Goal: Task Accomplishment & Management: Use online tool/utility

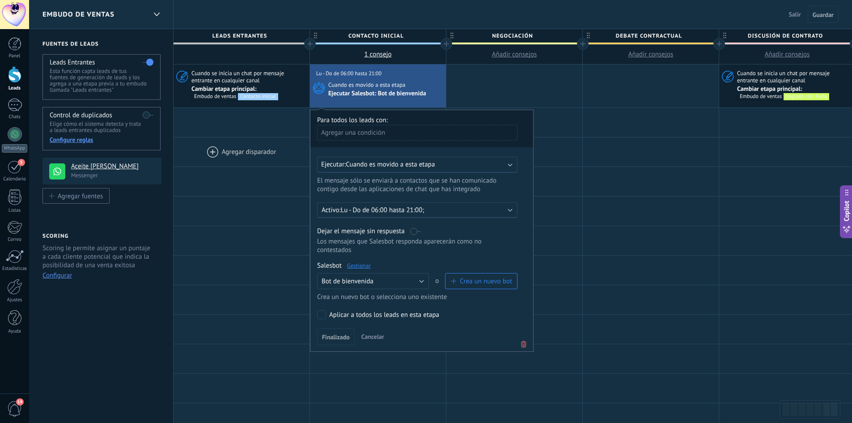
click at [232, 159] on div at bounding box center [242, 151] width 136 height 29
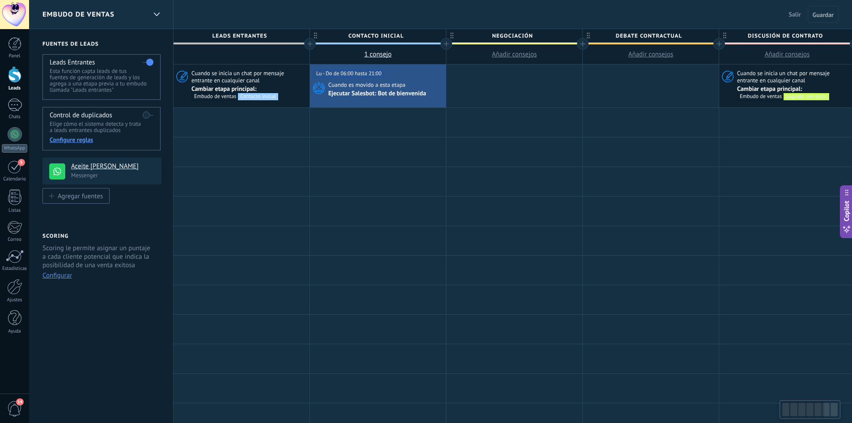
click at [17, 76] on div at bounding box center [14, 74] width 13 height 17
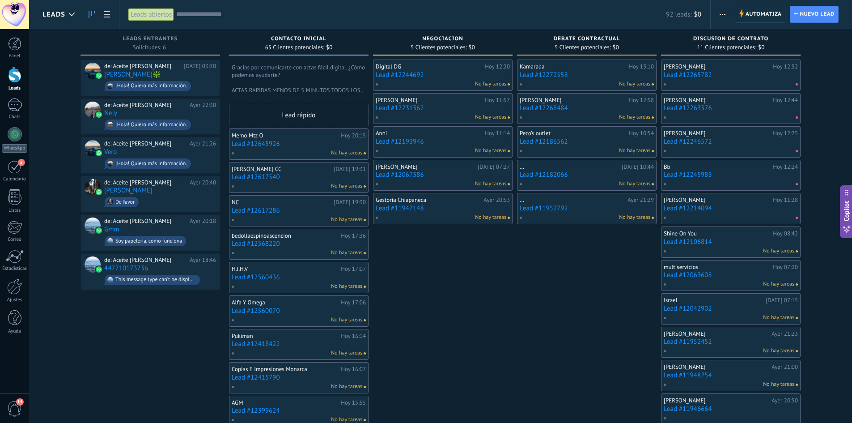
click at [409, 298] on div "Digital DG [DATE] 12:20 Lead #12244692 No hay tareas [PERSON_NAME][DATE] 11:57 …" at bounding box center [443, 430] width 140 height 741
click at [23, 102] on span "1" at bounding box center [21, 101] width 7 height 7
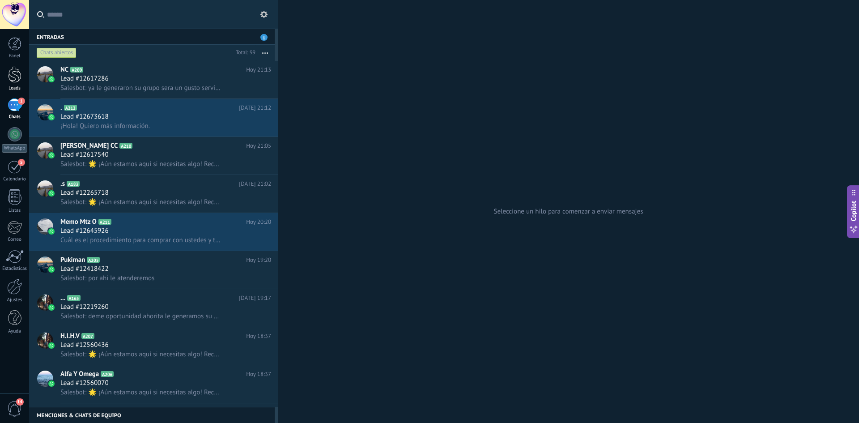
click at [7, 67] on link "Leads" at bounding box center [14, 78] width 29 height 25
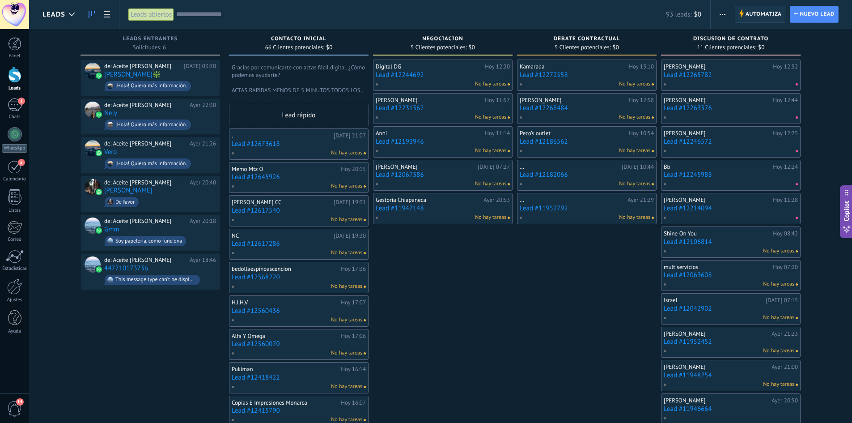
click at [756, 13] on span "Automatiza" at bounding box center [764, 14] width 36 height 16
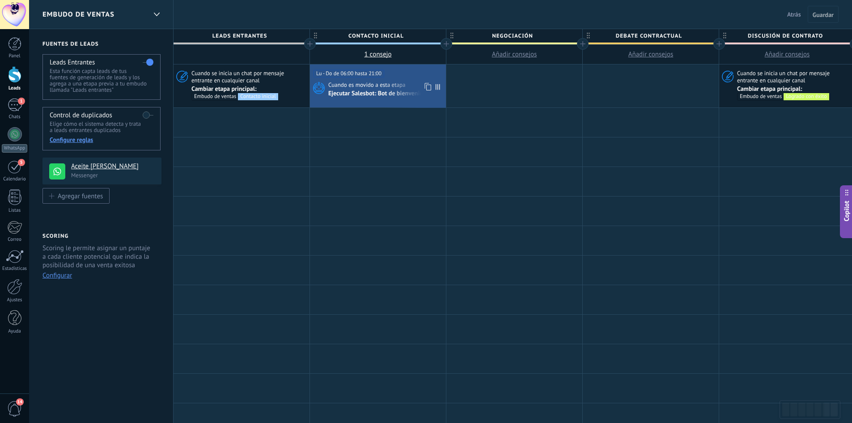
click at [381, 86] on span "Cuando es movido a esta etapa" at bounding box center [367, 85] width 79 height 8
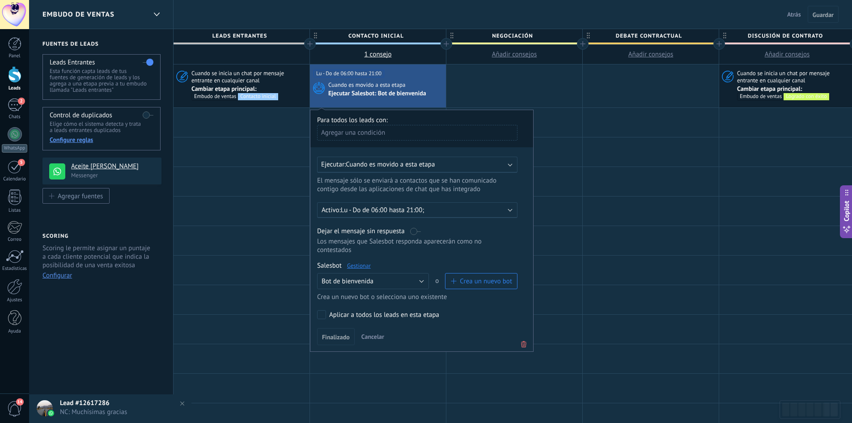
click at [464, 213] on p "Lu - Do de 06:00 hasta 21:00;" at bounding box center [419, 210] width 157 height 9
click at [494, 244] on span "10:00" at bounding box center [502, 245] width 16 height 9
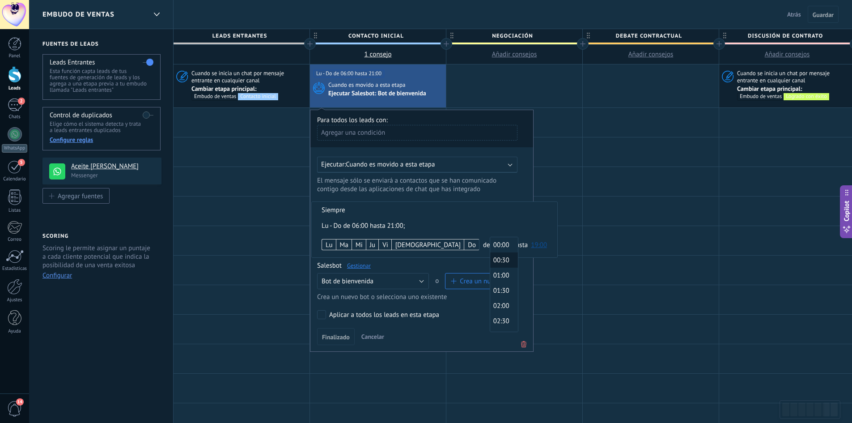
click at [490, 258] on span "00:30" at bounding box center [502, 260] width 25 height 9
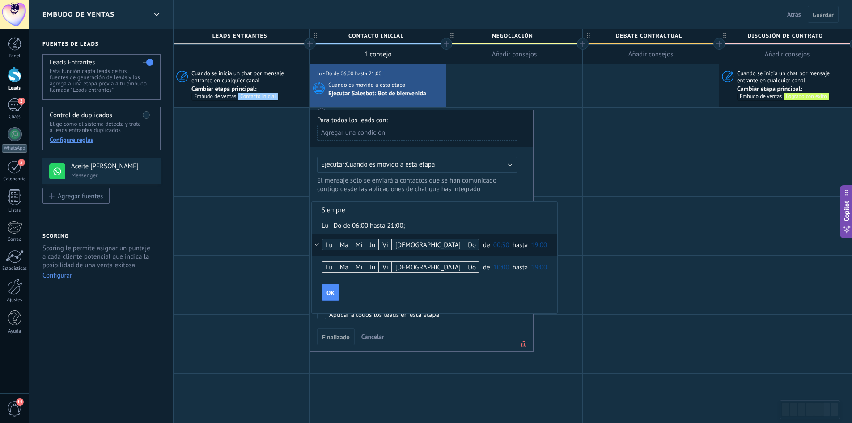
click at [531, 245] on span "19:00" at bounding box center [539, 245] width 16 height 9
click at [528, 320] on span "23:30" at bounding box center [540, 324] width 25 height 9
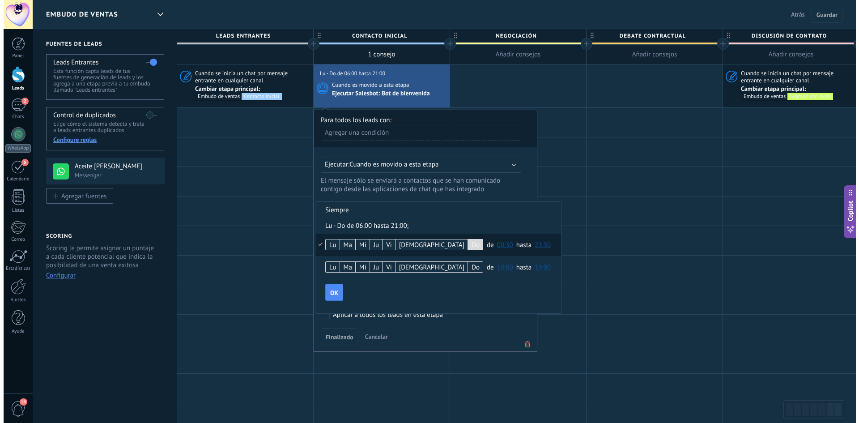
scroll to position [0, 0]
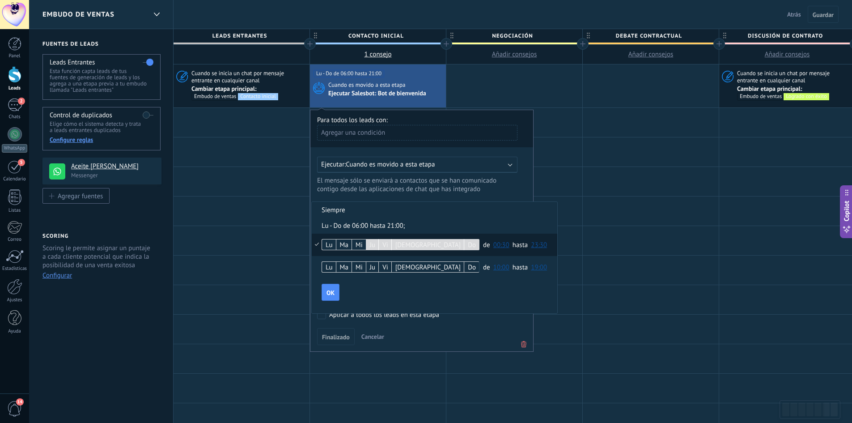
click at [363, 243] on div "Mi" at bounding box center [359, 245] width 14 height 13
click at [346, 243] on div "Ma" at bounding box center [343, 245] width 15 height 13
click at [333, 300] on button "OK" at bounding box center [331, 292] width 18 height 17
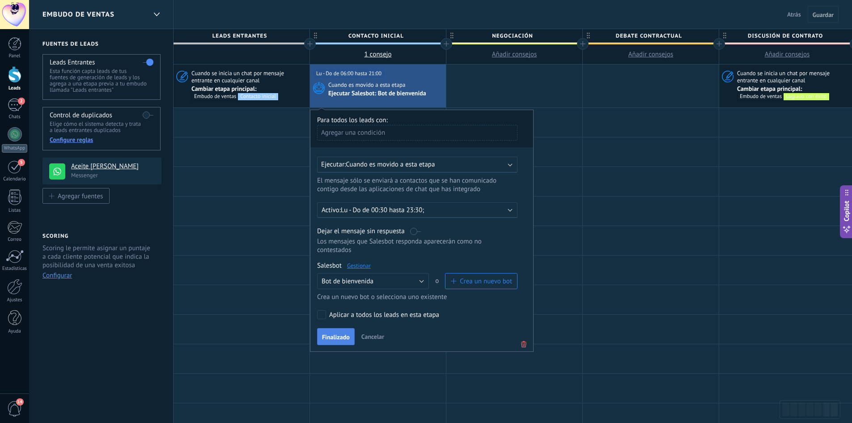
click at [341, 338] on span "Finalizado" at bounding box center [336, 337] width 28 height 6
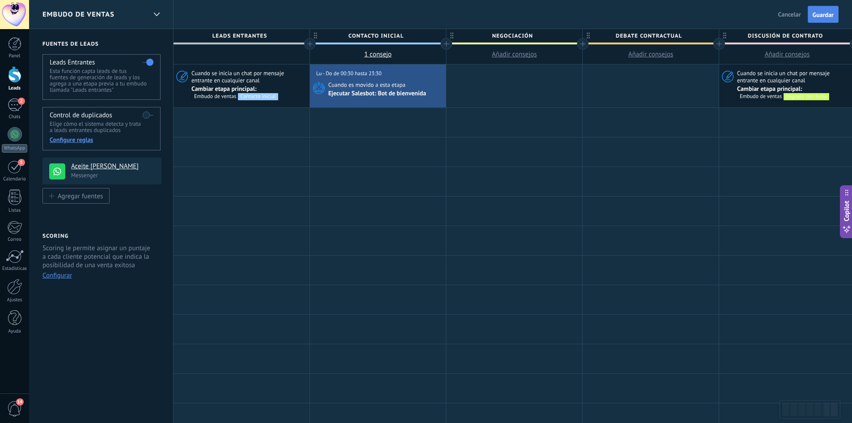
click at [817, 19] on button "Guardar" at bounding box center [823, 14] width 31 height 17
click at [22, 102] on span "2" at bounding box center [21, 101] width 7 height 7
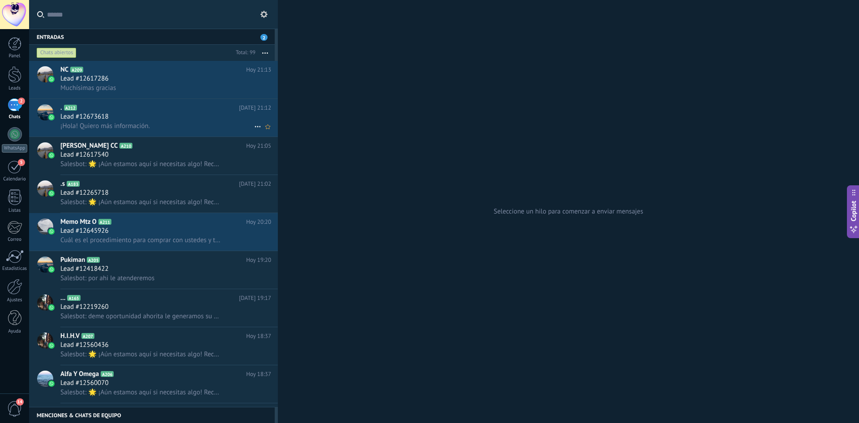
click at [214, 121] on div "Lead #12673618" at bounding box center [165, 116] width 211 height 9
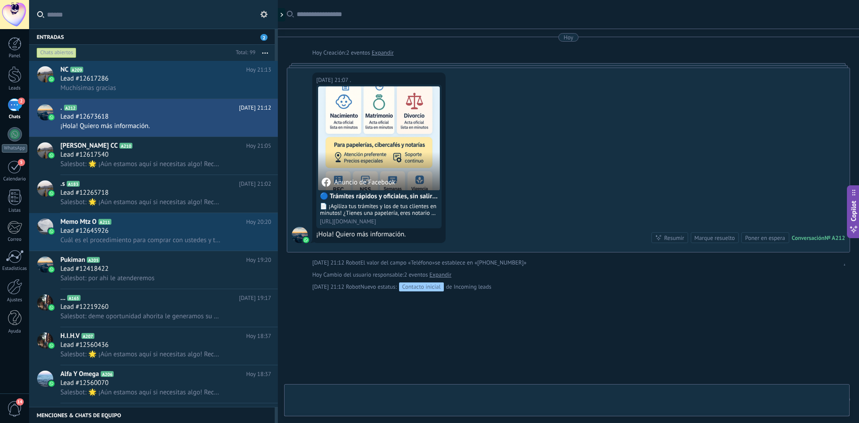
scroll to position [25, 0]
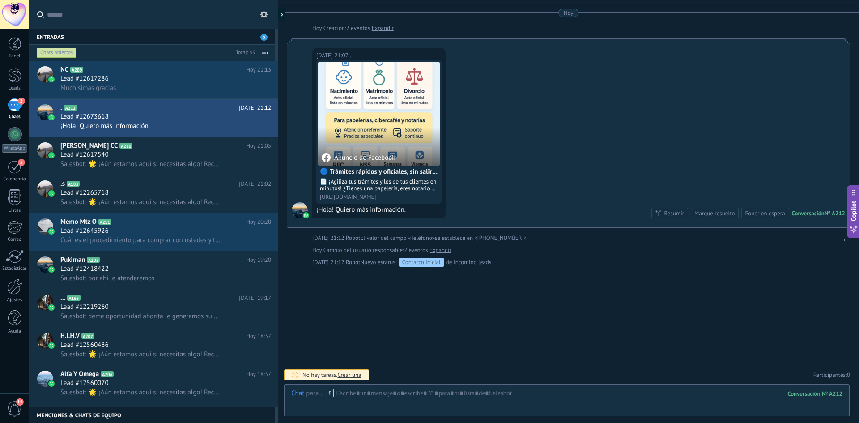
click at [330, 394] on use at bounding box center [330, 393] width 8 height 8
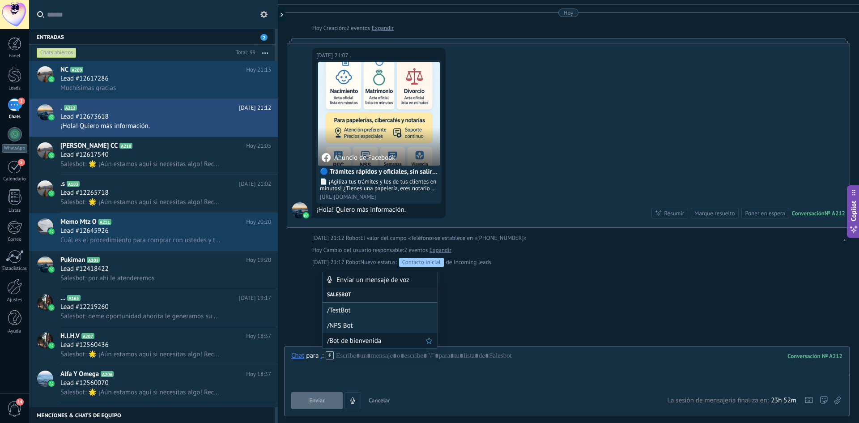
click at [379, 336] on span "/Bot de bienvenida" at bounding box center [376, 340] width 98 height 9
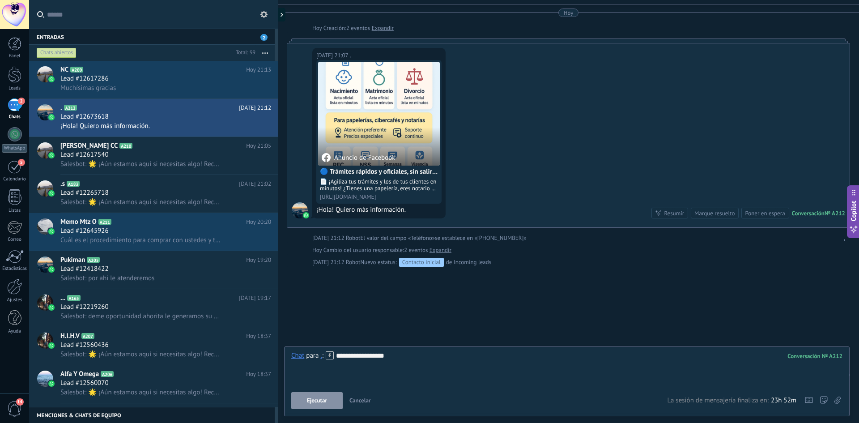
click at [315, 401] on span "Ejecutar" at bounding box center [317, 400] width 20 height 6
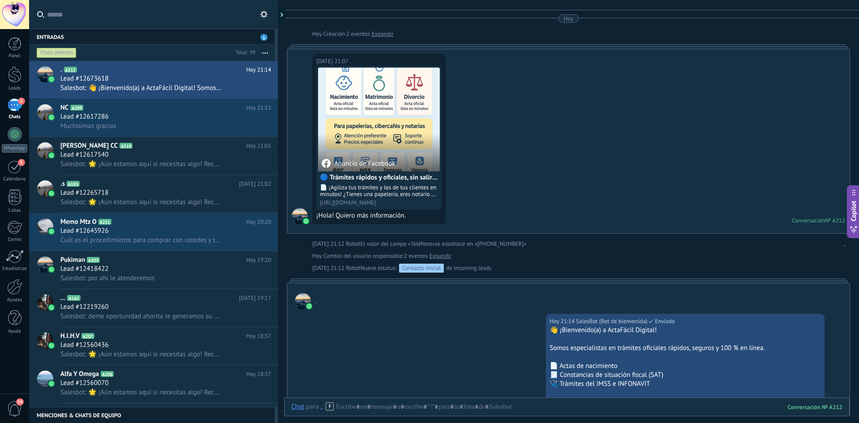
scroll to position [206, 0]
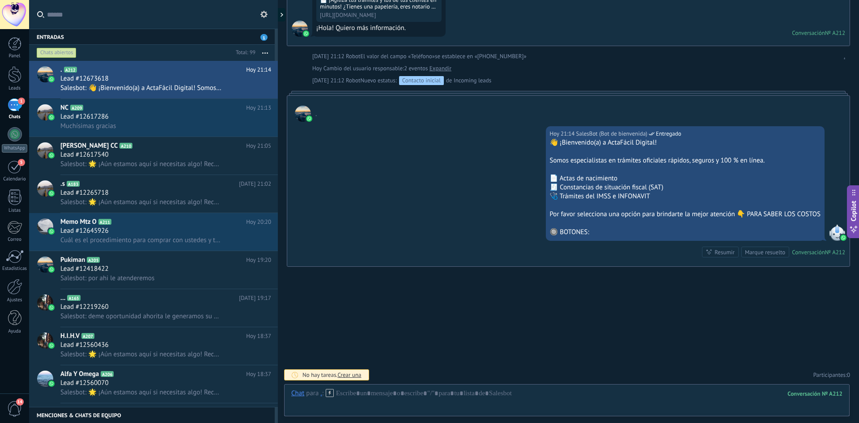
click at [342, 168] on div "[DATE] 21:14 SalesBot (Bot de bienvenida) Entregado 👋 ¡Bienvenido(a) a ActaFáci…" at bounding box center [568, 194] width 562 height 145
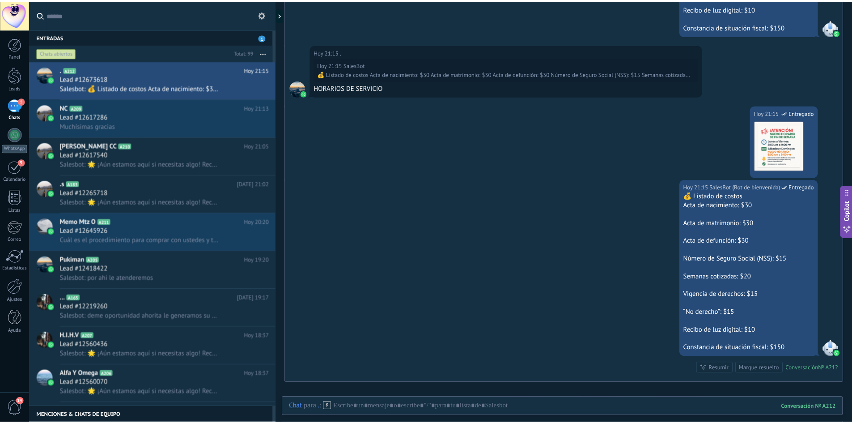
scroll to position [661, 0]
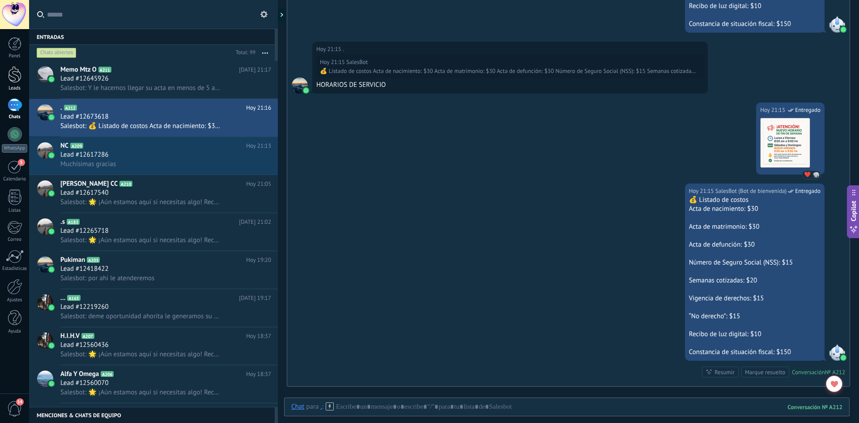
click at [13, 83] on link "Leads" at bounding box center [14, 78] width 29 height 25
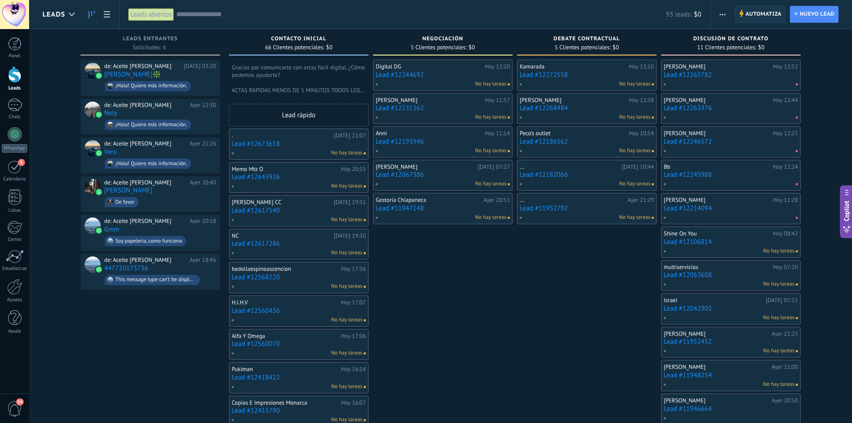
click at [756, 18] on span "Automatiza" at bounding box center [764, 14] width 36 height 16
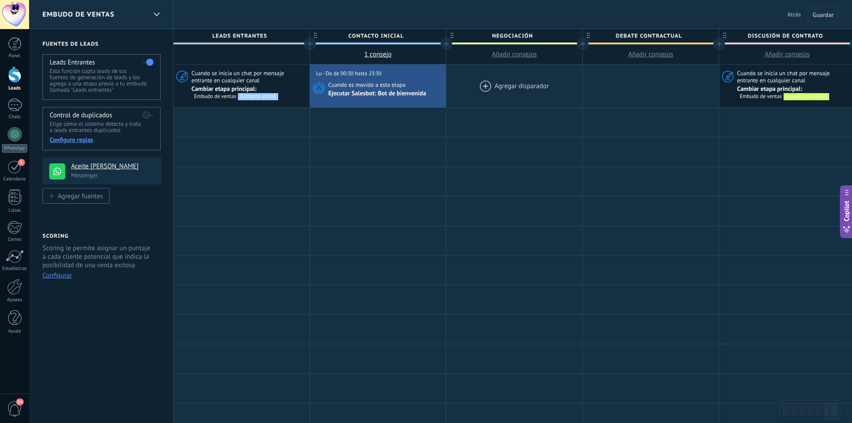
click at [502, 88] on div at bounding box center [515, 85] width 136 height 43
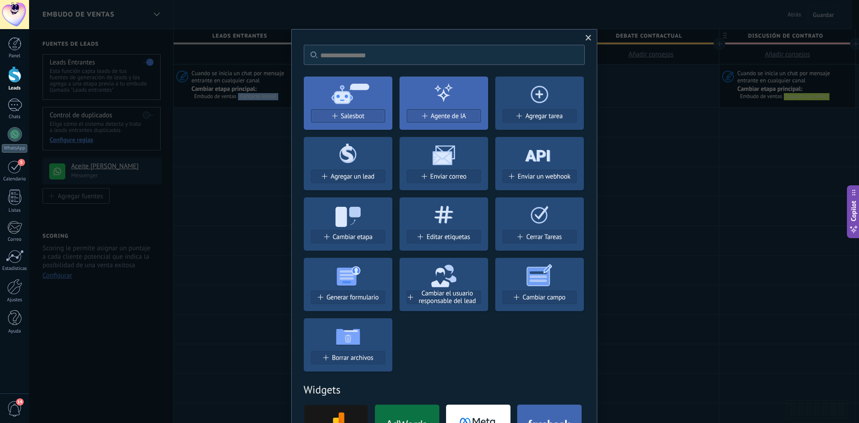
click at [581, 37] on span at bounding box center [588, 37] width 15 height 15
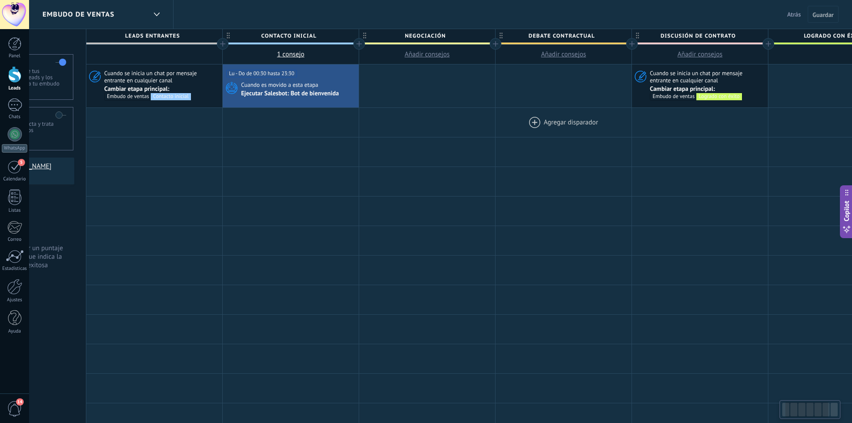
drag, startPoint x: 658, startPoint y: 124, endPoint x: 575, endPoint y: 128, distance: 82.9
click at [575, 128] on div at bounding box center [564, 122] width 136 height 29
click at [261, 123] on div at bounding box center [291, 122] width 136 height 29
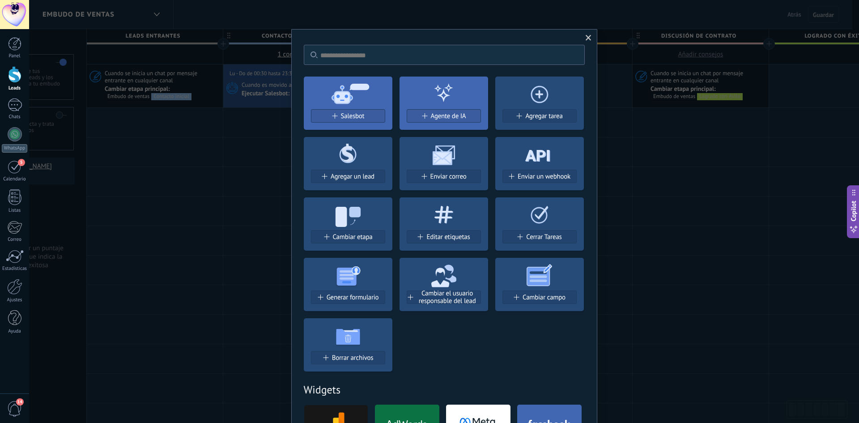
click at [263, 121] on div "No hay resultados Salesbot Agente de IA Agregar tarea Agregar un lead Enviar co…" at bounding box center [444, 211] width 830 height 423
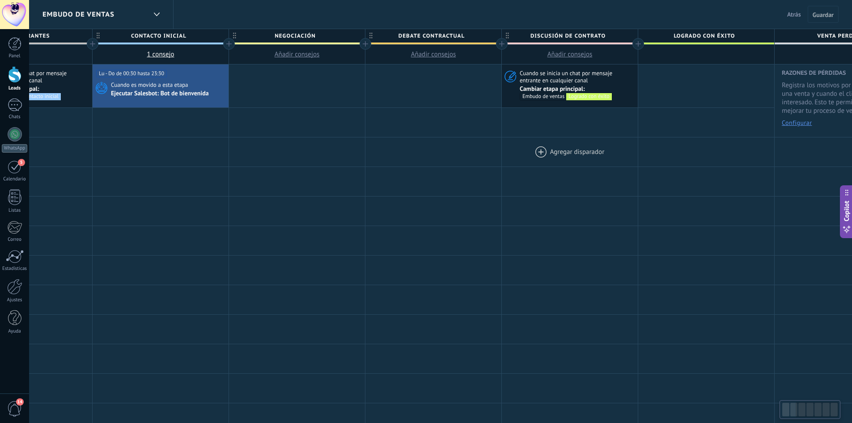
scroll to position [0, 277]
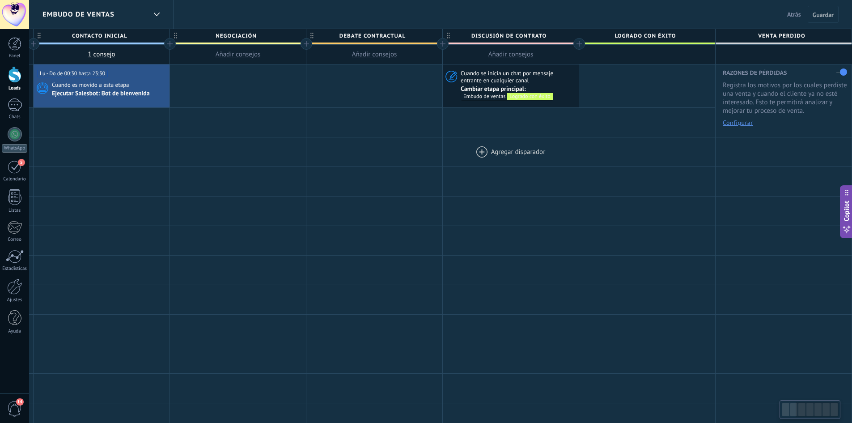
drag, startPoint x: 745, startPoint y: 131, endPoint x: 551, endPoint y: 151, distance: 195.2
click at [551, 151] on div "**********" at bounding box center [374, 381] width 955 height 634
click at [490, 122] on div at bounding box center [511, 122] width 136 height 29
click at [478, 123] on div at bounding box center [511, 122] width 136 height 29
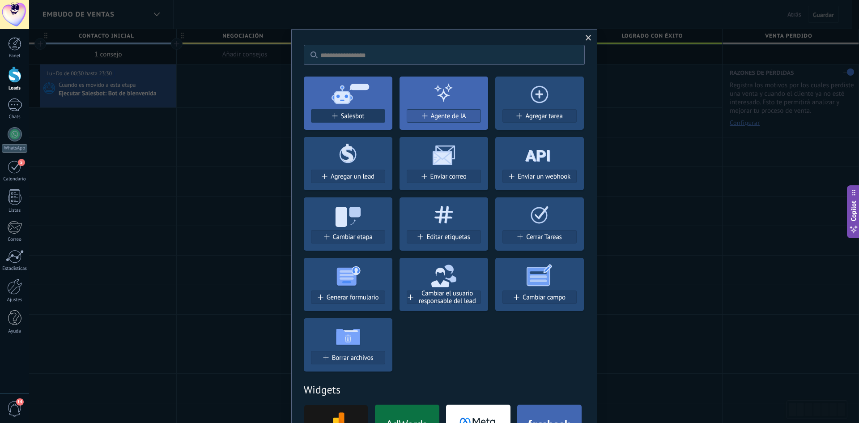
click at [347, 111] on button "Salesbot" at bounding box center [348, 115] width 74 height 13
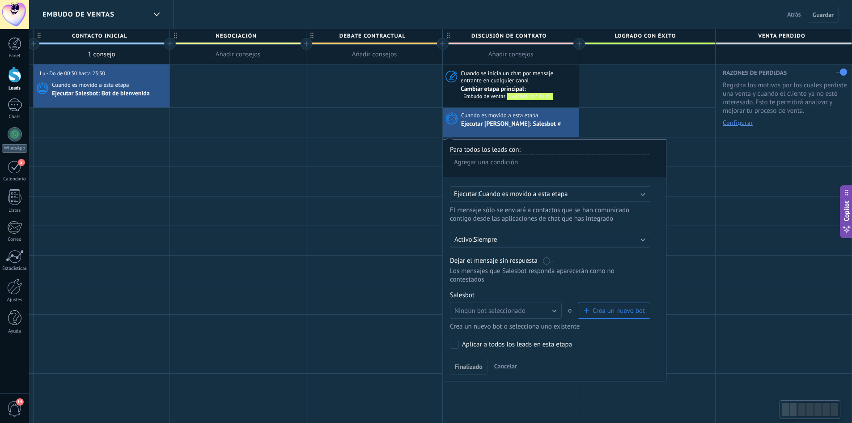
scroll to position [0, 274]
drag, startPoint x: 554, startPoint y: 126, endPoint x: 543, endPoint y: 129, distance: 11.2
click at [543, 129] on div "Cuando es movido a esta etapa Ejecutar [PERSON_NAME]: Salesbot #" at bounding box center [513, 122] width 136 height 29
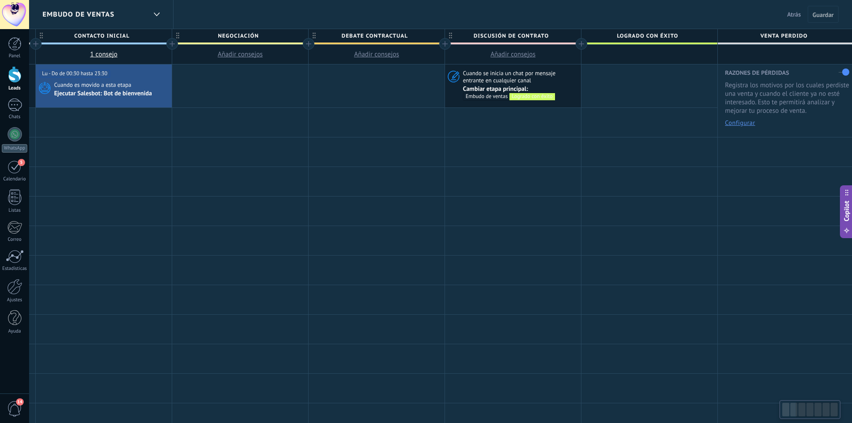
drag, startPoint x: 490, startPoint y: 119, endPoint x: 485, endPoint y: 119, distance: 5.8
click at [490, 119] on div at bounding box center [513, 122] width 136 height 29
click at [502, 123] on div at bounding box center [513, 122] width 136 height 29
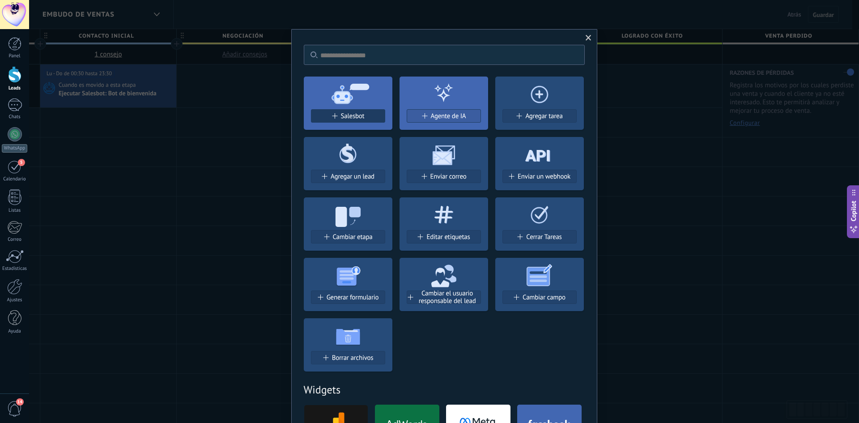
click at [370, 112] on div "Salesbot" at bounding box center [347, 116] width 73 height 8
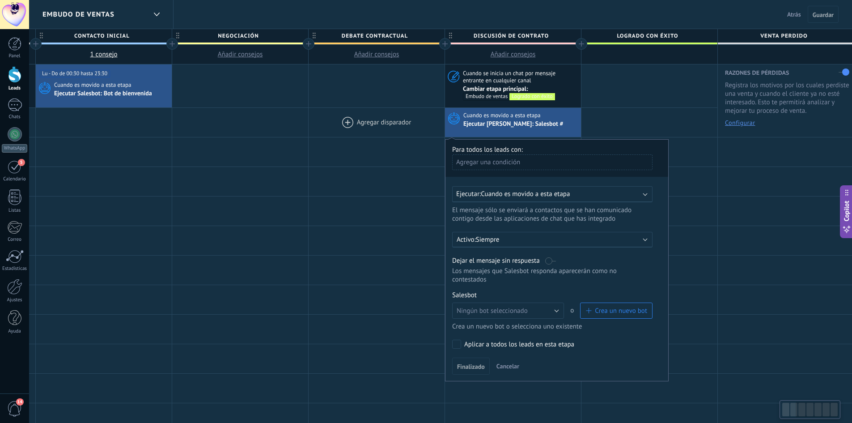
scroll to position [0, 270]
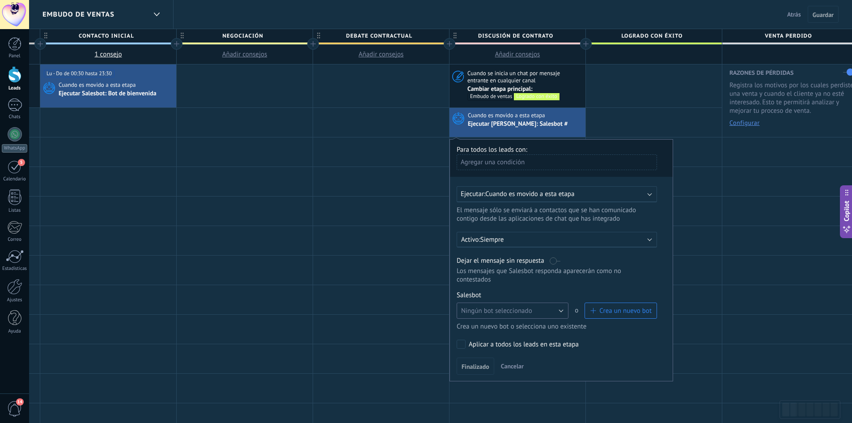
click at [519, 308] on span "Ningún bot seleccionado" at bounding box center [496, 311] width 71 height 9
click at [613, 312] on span "Crea un nuevo bot" at bounding box center [626, 311] width 52 height 9
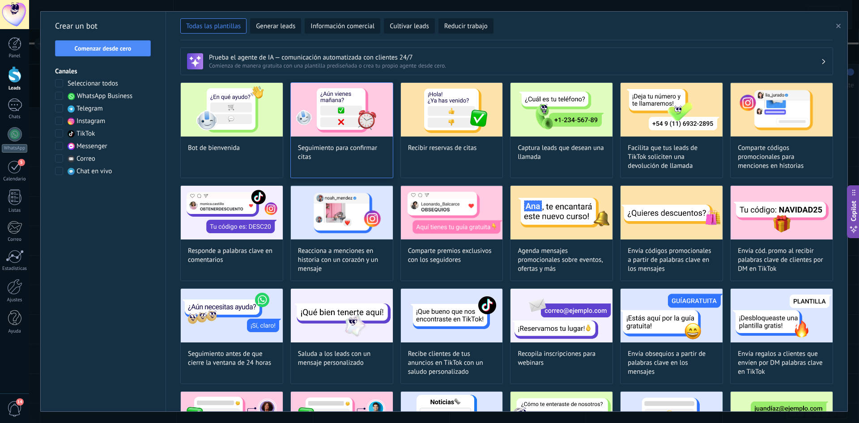
click at [376, 131] on img at bounding box center [342, 110] width 102 height 54
type input "**********"
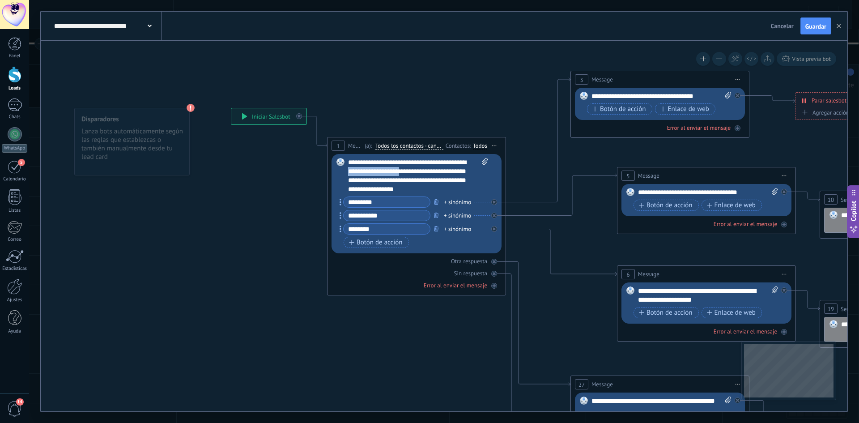
drag, startPoint x: 361, startPoint y: 170, endPoint x: 416, endPoint y: 172, distance: 54.6
click at [416, 172] on div "**********" at bounding box center [418, 176] width 140 height 36
drag, startPoint x: 423, startPoint y: 187, endPoint x: 340, endPoint y: 160, distance: 87.4
click at [340, 160] on div "Reemplazar Quitar Convertir a mensaje de voz Arrastre la imagen aquí para adjun…" at bounding box center [417, 203] width 170 height 99
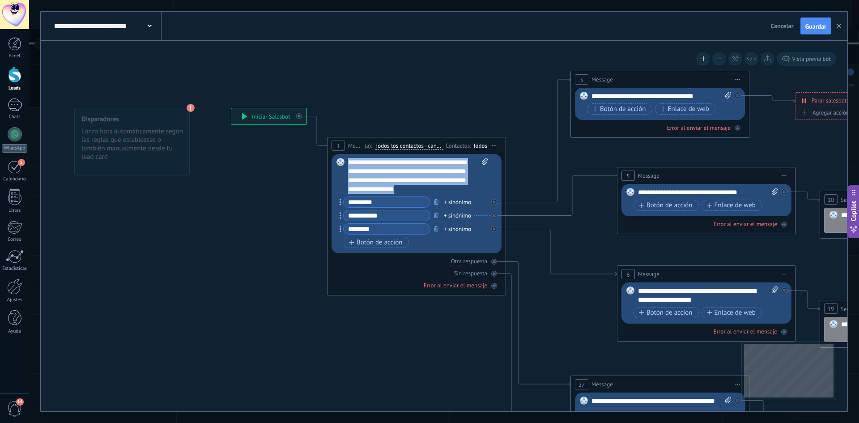
copy div "**********"
click at [457, 189] on div "**********" at bounding box center [418, 176] width 140 height 36
click at [423, 194] on div "Reemplazar Quitar Convertir a mensaje de voz Arrastre la imagen aquí para adjun…" at bounding box center [418, 204] width 140 height 92
click at [426, 192] on div "**********" at bounding box center [418, 176] width 140 height 36
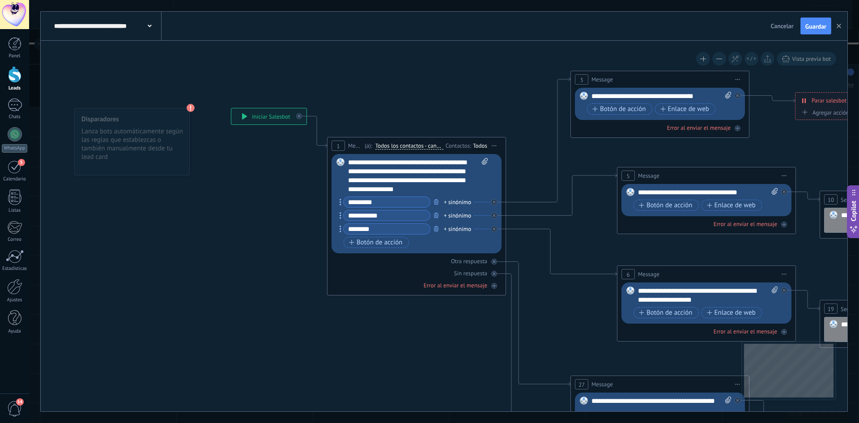
click at [427, 191] on div "**********" at bounding box center [418, 176] width 140 height 36
drag, startPoint x: 429, startPoint y: 185, endPoint x: 416, endPoint y: 173, distance: 17.7
click at [416, 173] on div "**********" at bounding box center [418, 176] width 140 height 36
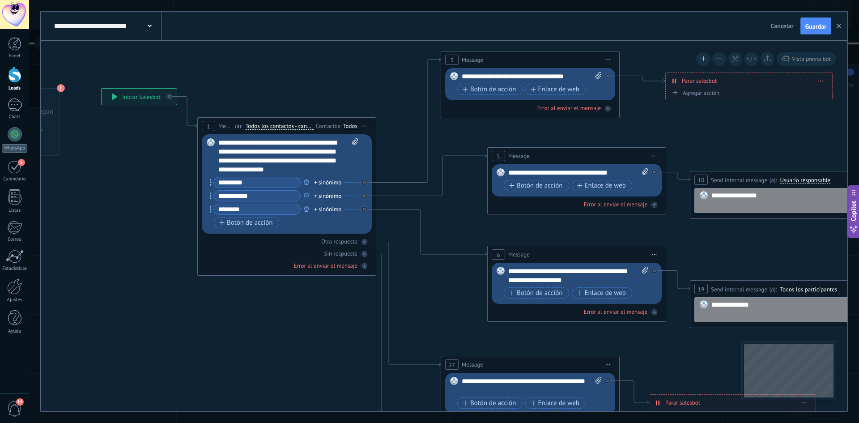
drag, startPoint x: 703, startPoint y: 243, endPoint x: 572, endPoint y: 223, distance: 132.6
click at [573, 224] on icon at bounding box center [758, 315] width 1763 height 977
click at [578, 76] on div "**********" at bounding box center [531, 76] width 140 height 9
click at [784, 25] on span "Cancelar" at bounding box center [782, 26] width 23 height 8
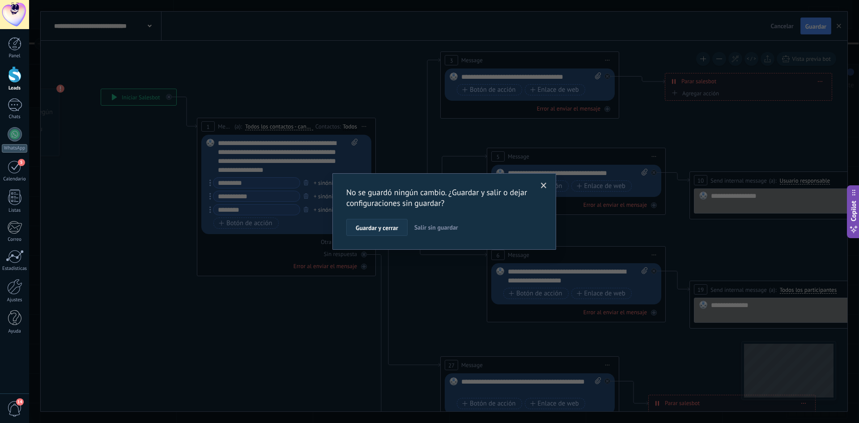
click at [376, 225] on span "Guardar y cerrar" at bounding box center [377, 228] width 43 height 6
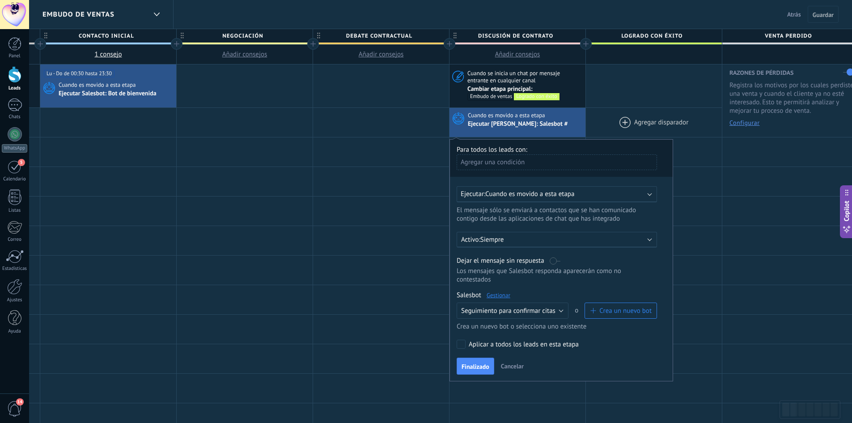
click at [631, 119] on div at bounding box center [654, 122] width 136 height 29
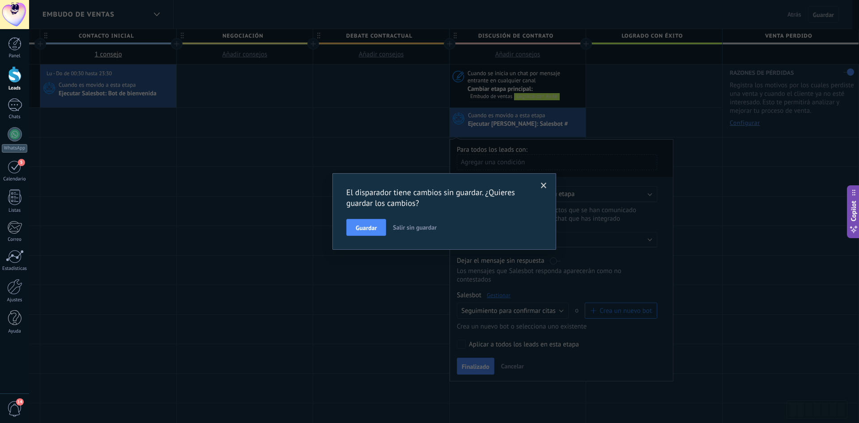
click at [550, 123] on div "El disparador tiene cambios sin guardar. ¿Quieres guardar los cambios? Guardar …" at bounding box center [444, 211] width 830 height 423
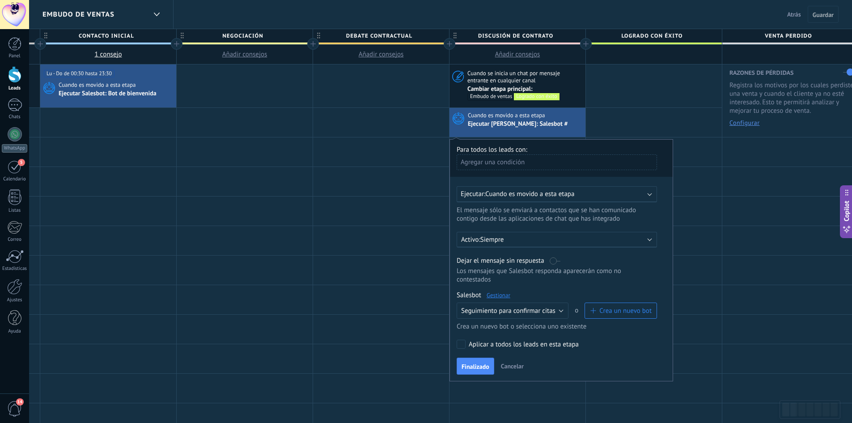
click at [596, 242] on p "Siempre" at bounding box center [559, 239] width 157 height 9
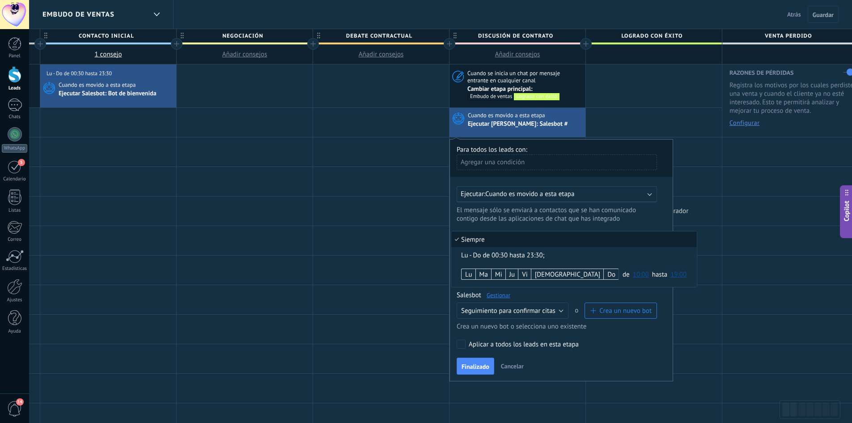
click at [676, 208] on div at bounding box center [654, 210] width 136 height 29
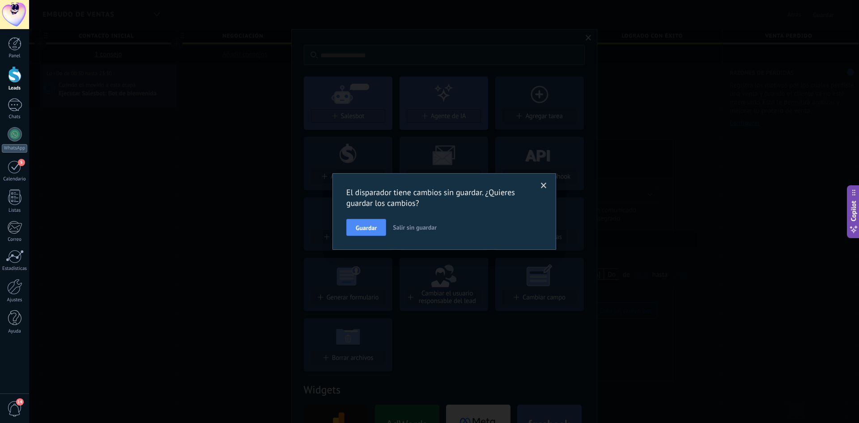
drag, startPoint x: 721, startPoint y: 207, endPoint x: 648, endPoint y: 187, distance: 75.5
click at [720, 206] on div "El disparador tiene cambios sin guardar. ¿Quieres guardar los cambios? Guardar …" at bounding box center [444, 211] width 830 height 423
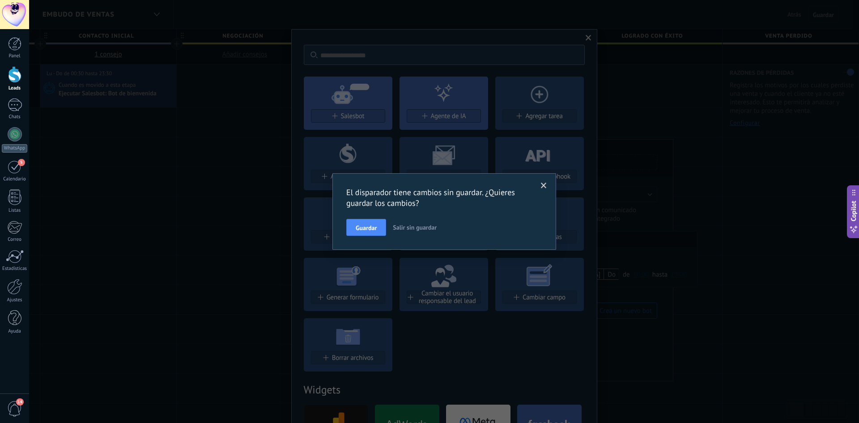
drag, startPoint x: 535, startPoint y: 181, endPoint x: 543, endPoint y: 183, distance: 7.8
click at [539, 183] on div "El disparador tiene cambios sin guardar. ¿Quieres guardar los cambios? Guardar …" at bounding box center [444, 211] width 224 height 77
click at [543, 183] on span at bounding box center [544, 186] width 6 height 6
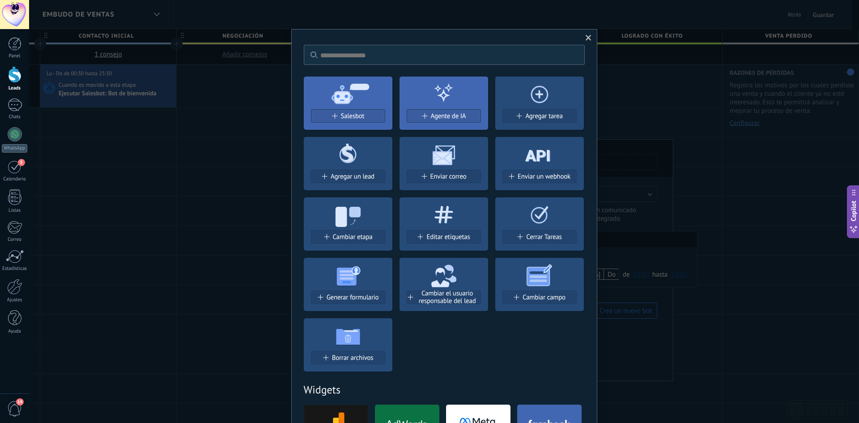
click at [586, 36] on span at bounding box center [589, 38] width 6 height 6
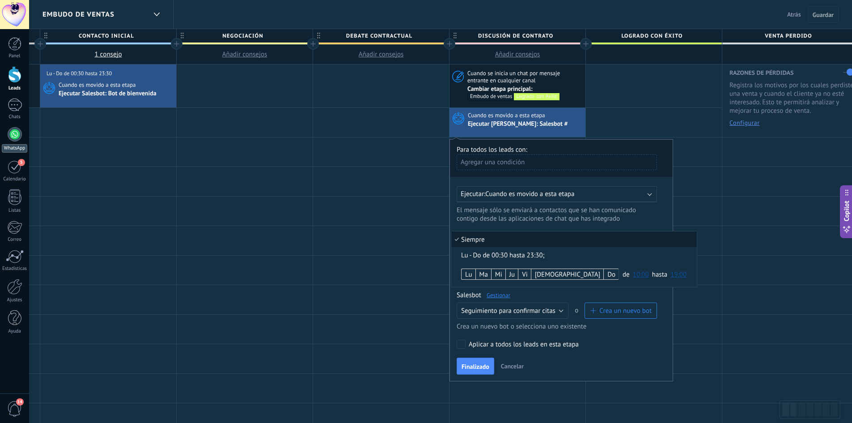
click at [16, 138] on div at bounding box center [15, 134] width 14 height 14
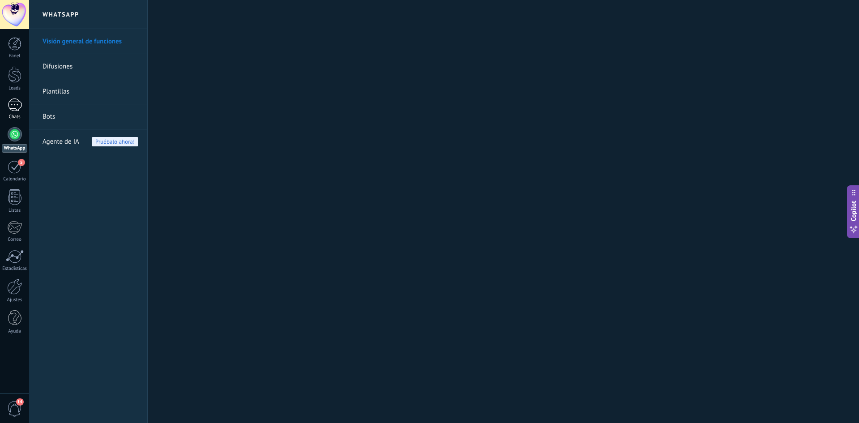
click at [21, 106] on div "1" at bounding box center [15, 104] width 14 height 13
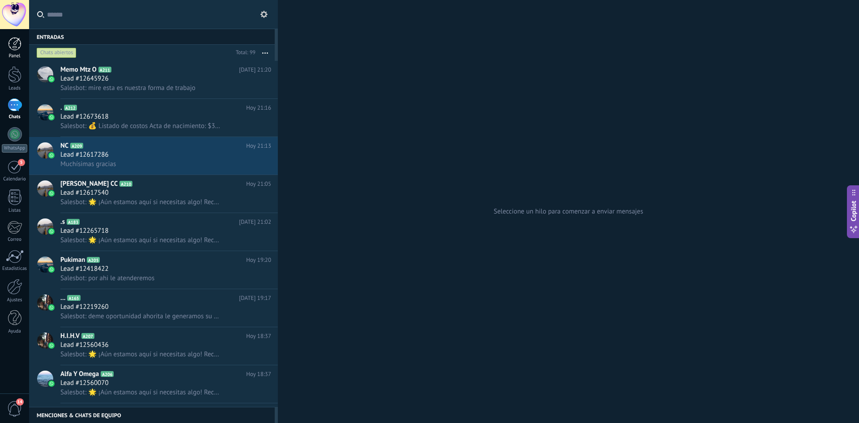
click at [14, 40] on div at bounding box center [14, 43] width 13 height 13
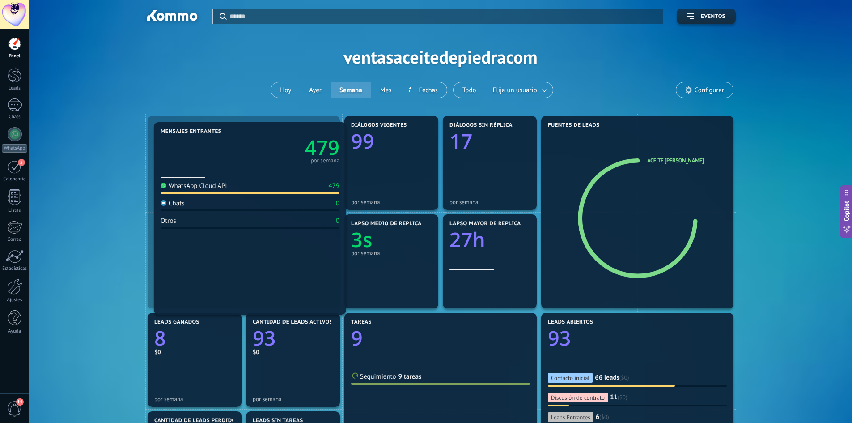
drag, startPoint x: 201, startPoint y: 212, endPoint x: 209, endPoint y: 214, distance: 8.8
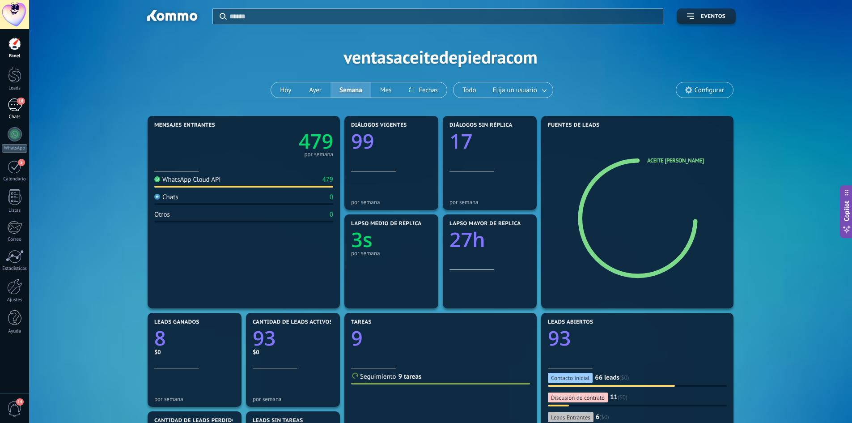
click at [13, 103] on div "18" at bounding box center [15, 104] width 14 height 13
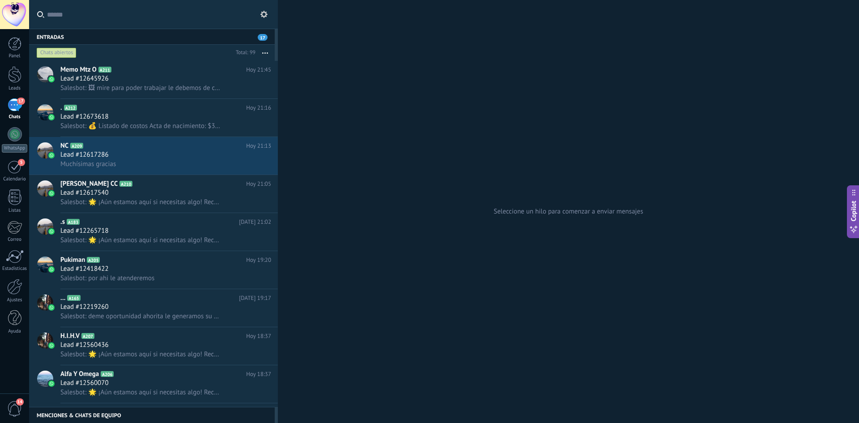
click at [539, 97] on div "Seleccione un hilo para comenzar a enviar mensajes" at bounding box center [568, 211] width 581 height 423
click at [21, 53] on div "Panel" at bounding box center [15, 56] width 26 height 6
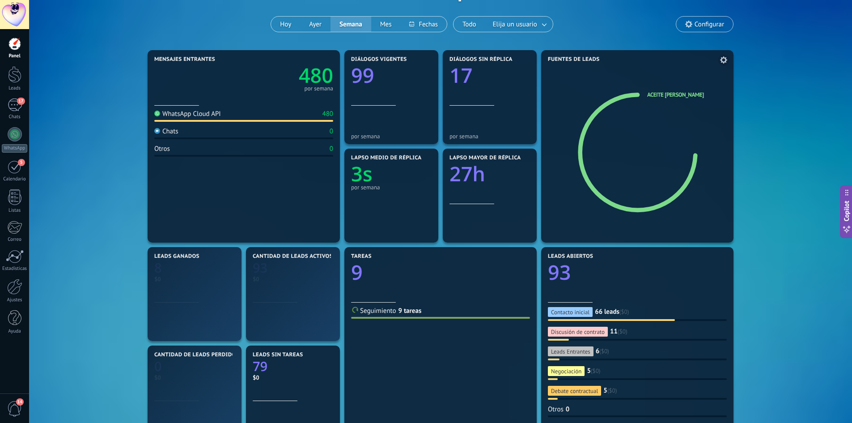
scroll to position [89, 0]
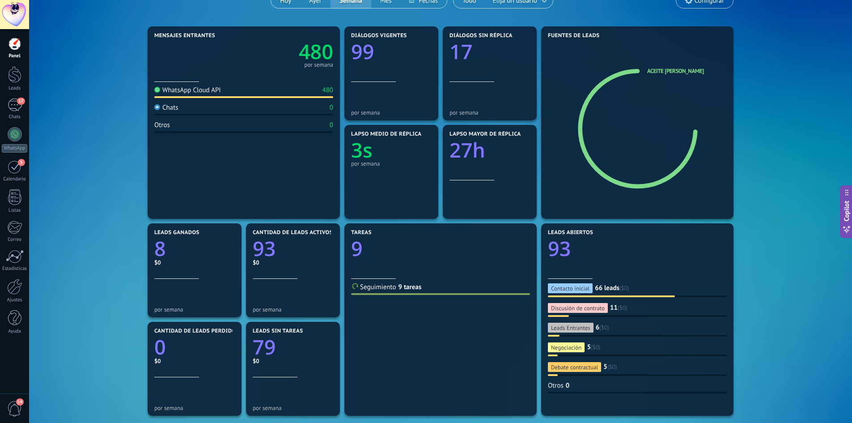
click at [9, 46] on div at bounding box center [14, 43] width 13 height 13
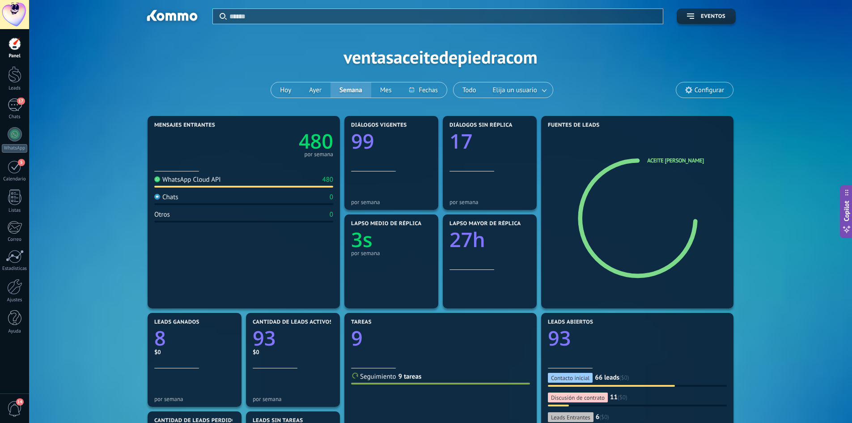
click at [16, 94] on div "Panel Leads 17 Chats WhatsApp Clientes 5" at bounding box center [14, 190] width 29 height 306
click at [17, 172] on div "5" at bounding box center [15, 167] width 14 height 14
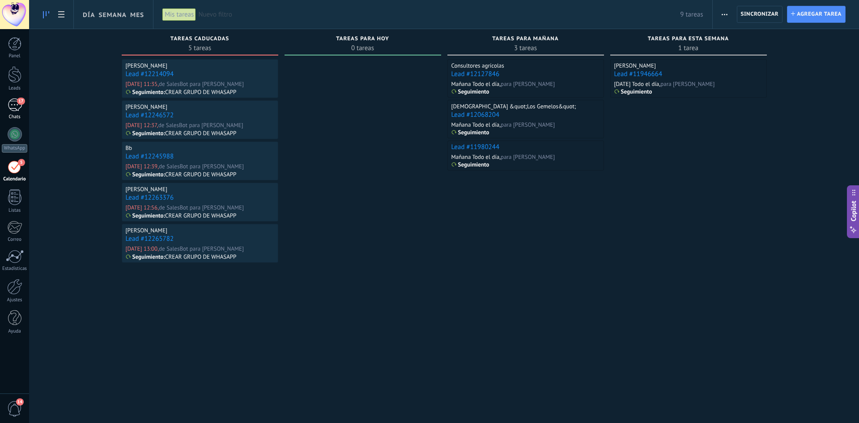
click at [19, 98] on span "17" at bounding box center [21, 101] width 8 height 7
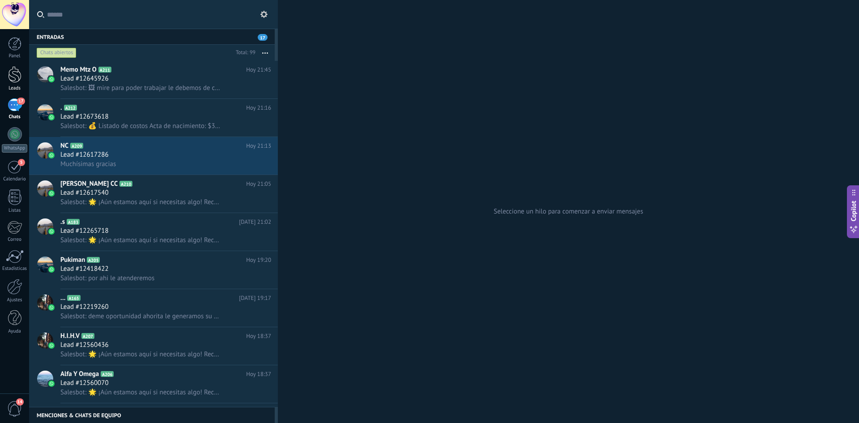
click at [19, 81] on div at bounding box center [14, 74] width 13 height 17
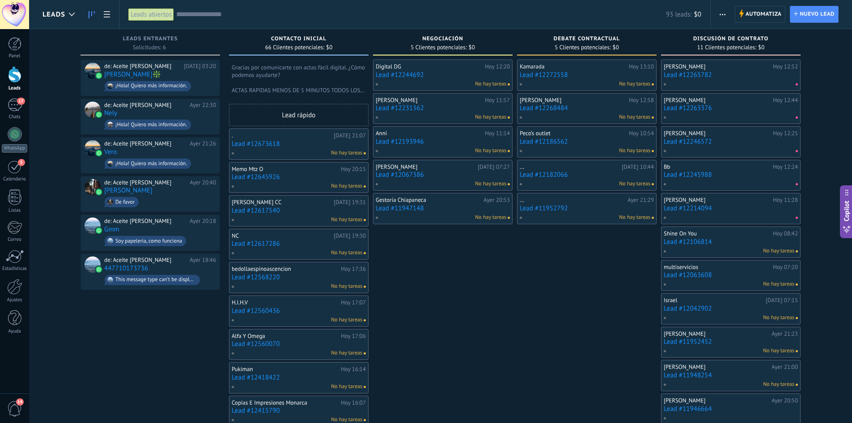
click at [505, 299] on div "Digital DG [DATE] 12:20 Lead #12244692 No hay tareas [PERSON_NAME][DATE] 11:57 …" at bounding box center [443, 430] width 140 height 741
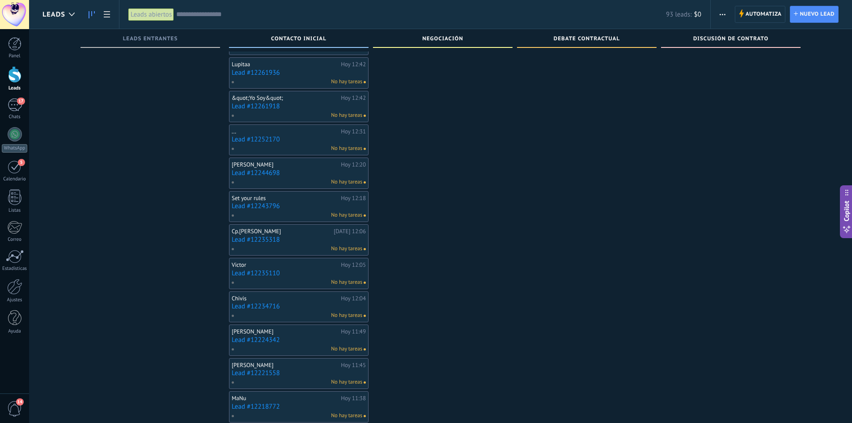
scroll to position [1067, 0]
